Goal: Navigation & Orientation: Find specific page/section

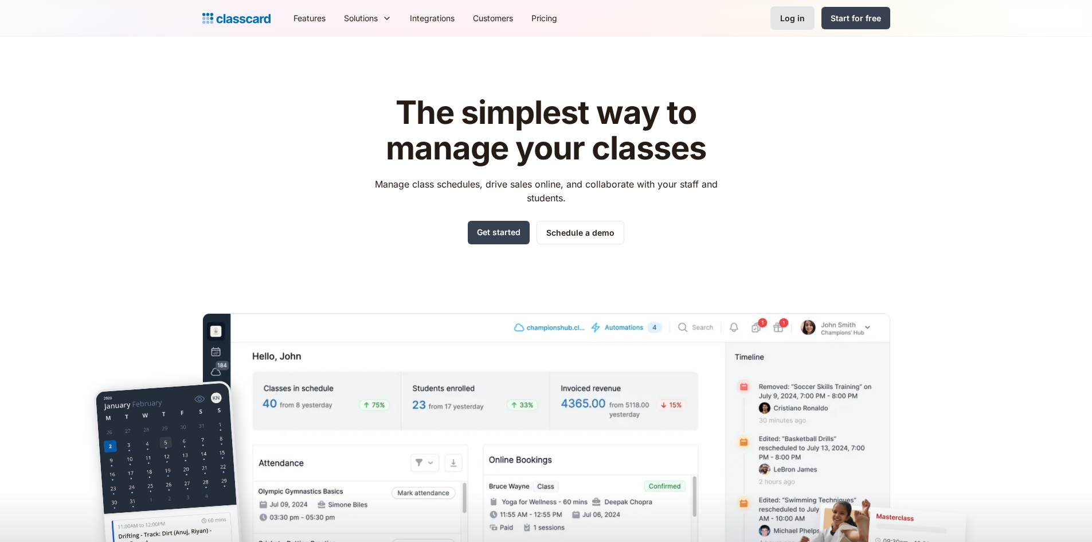
click at [786, 18] on div "Log in" at bounding box center [792, 18] width 25 height 12
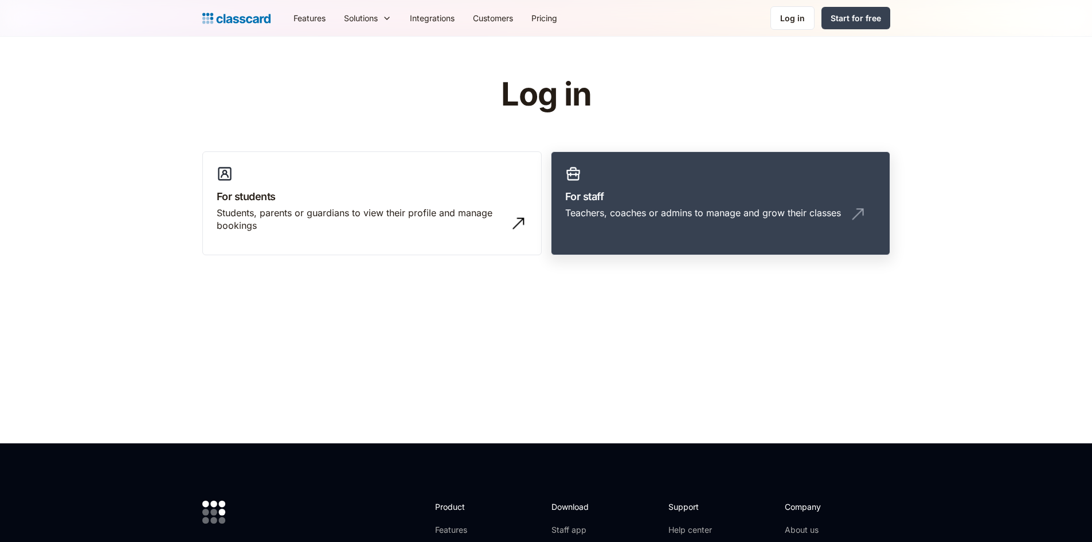
click at [637, 190] on h3 "For staff" at bounding box center [720, 196] width 311 height 15
